Goal: Task Accomplishment & Management: Use online tool/utility

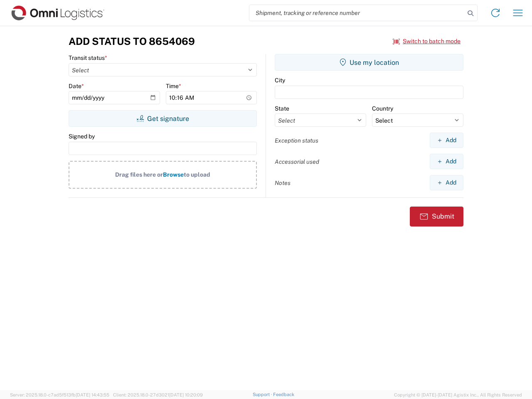
click at [357, 13] on input "search" at bounding box center [357, 13] width 215 height 16
click at [471, 13] on icon at bounding box center [471, 13] width 12 height 12
click at [496, 13] on icon at bounding box center [495, 12] width 13 height 13
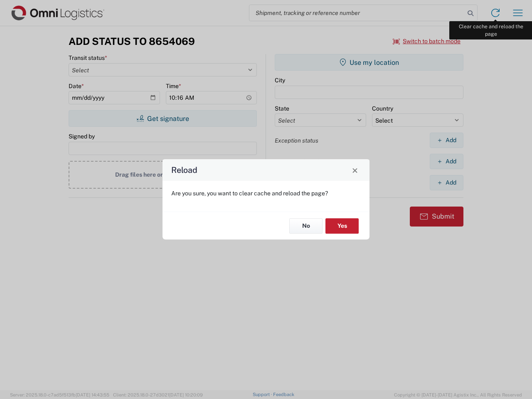
click at [518, 13] on div "Reload Are you sure, you want to clear cache and reload the page? No Yes" at bounding box center [266, 199] width 532 height 399
click at [427, 41] on div "Reload Are you sure, you want to clear cache and reload the page? No Yes" at bounding box center [266, 199] width 532 height 399
click at [163, 119] on div "Reload Are you sure, you want to clear cache and reload the page? No Yes" at bounding box center [266, 199] width 532 height 399
click at [369, 62] on div "Reload Are you sure, you want to clear cache and reload the page? No Yes" at bounding box center [266, 199] width 532 height 399
click at [447, 140] on div "Reload Are you sure, you want to clear cache and reload the page? No Yes" at bounding box center [266, 199] width 532 height 399
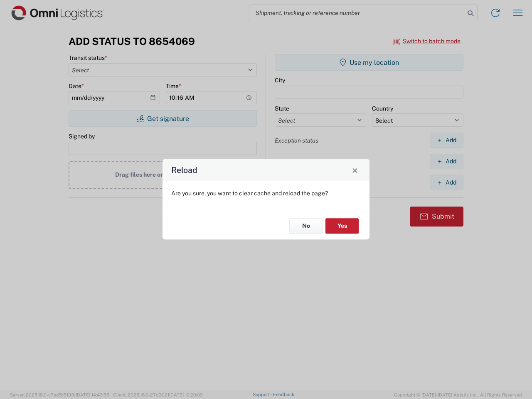
click at [447, 161] on div "Reload Are you sure, you want to clear cache and reload the page? No Yes" at bounding box center [266, 199] width 532 height 399
click at [447, 183] on div "Reload Are you sure, you want to clear cache and reload the page? No Yes" at bounding box center [266, 199] width 532 height 399
